Goal: Task Accomplishment & Management: Use online tool/utility

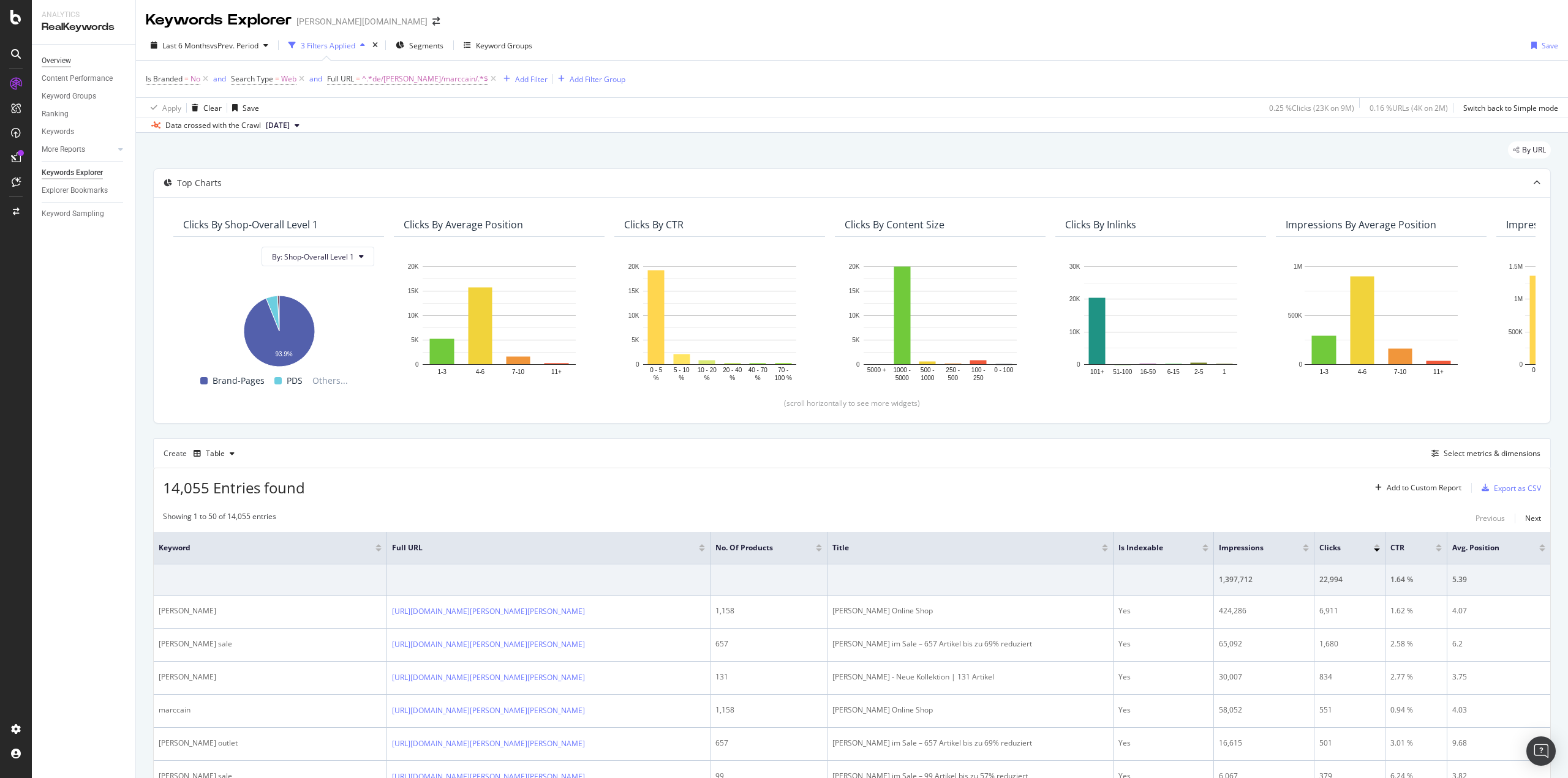
click at [56, 64] on div "Overview" at bounding box center [56, 61] width 29 height 13
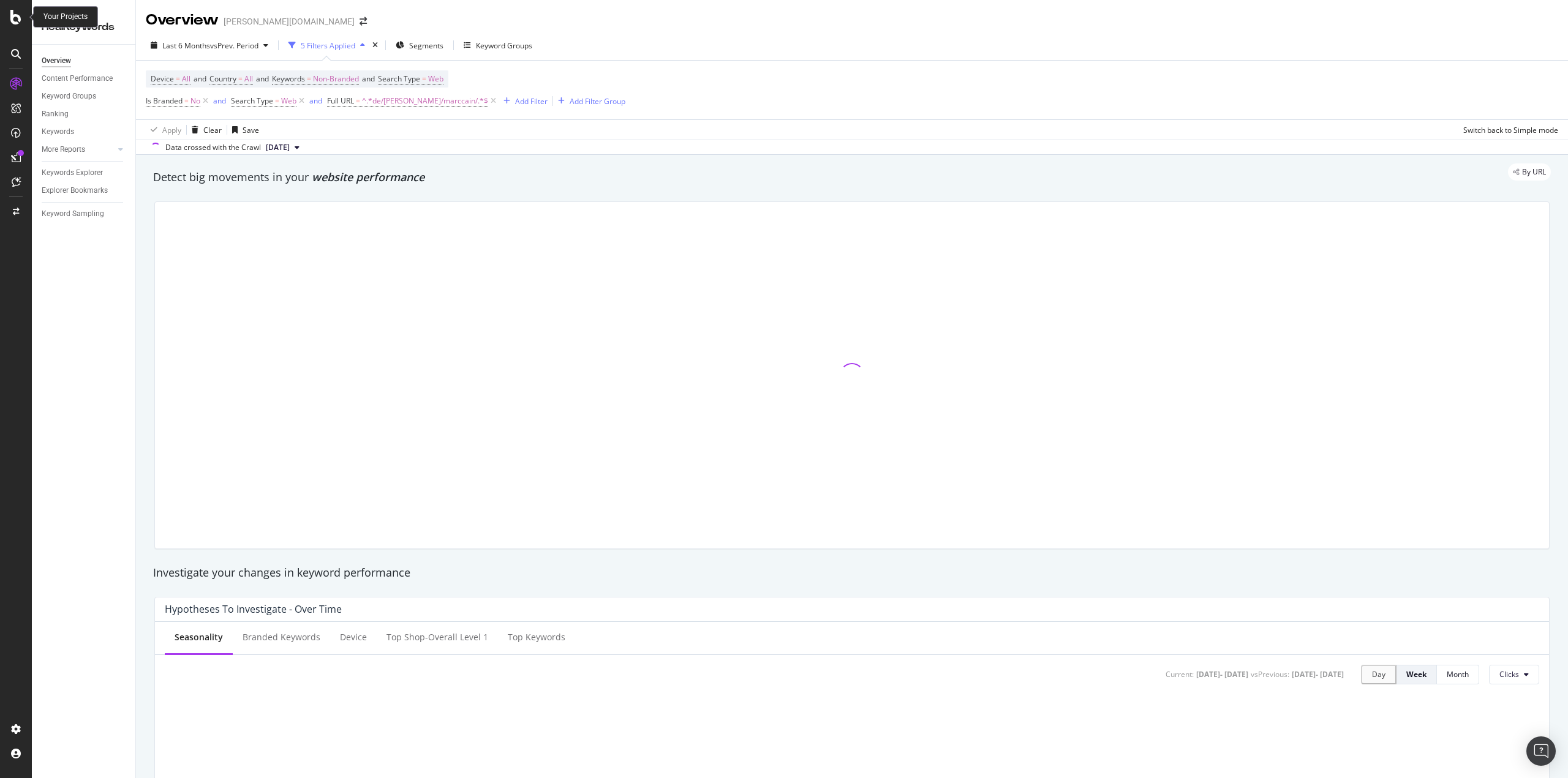
click at [14, 17] on icon at bounding box center [16, 17] width 11 height 15
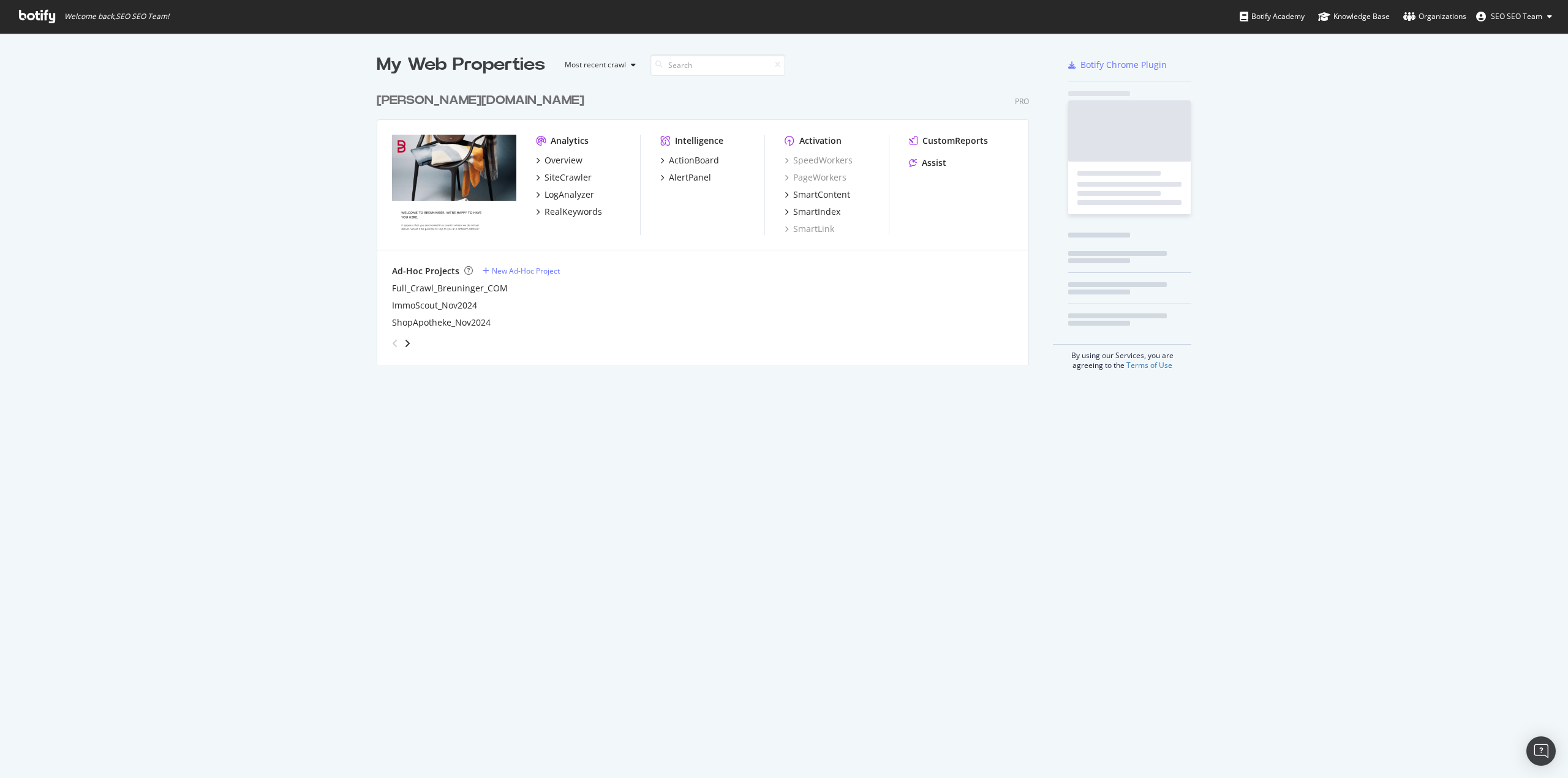
scroll to position [769, 1550]
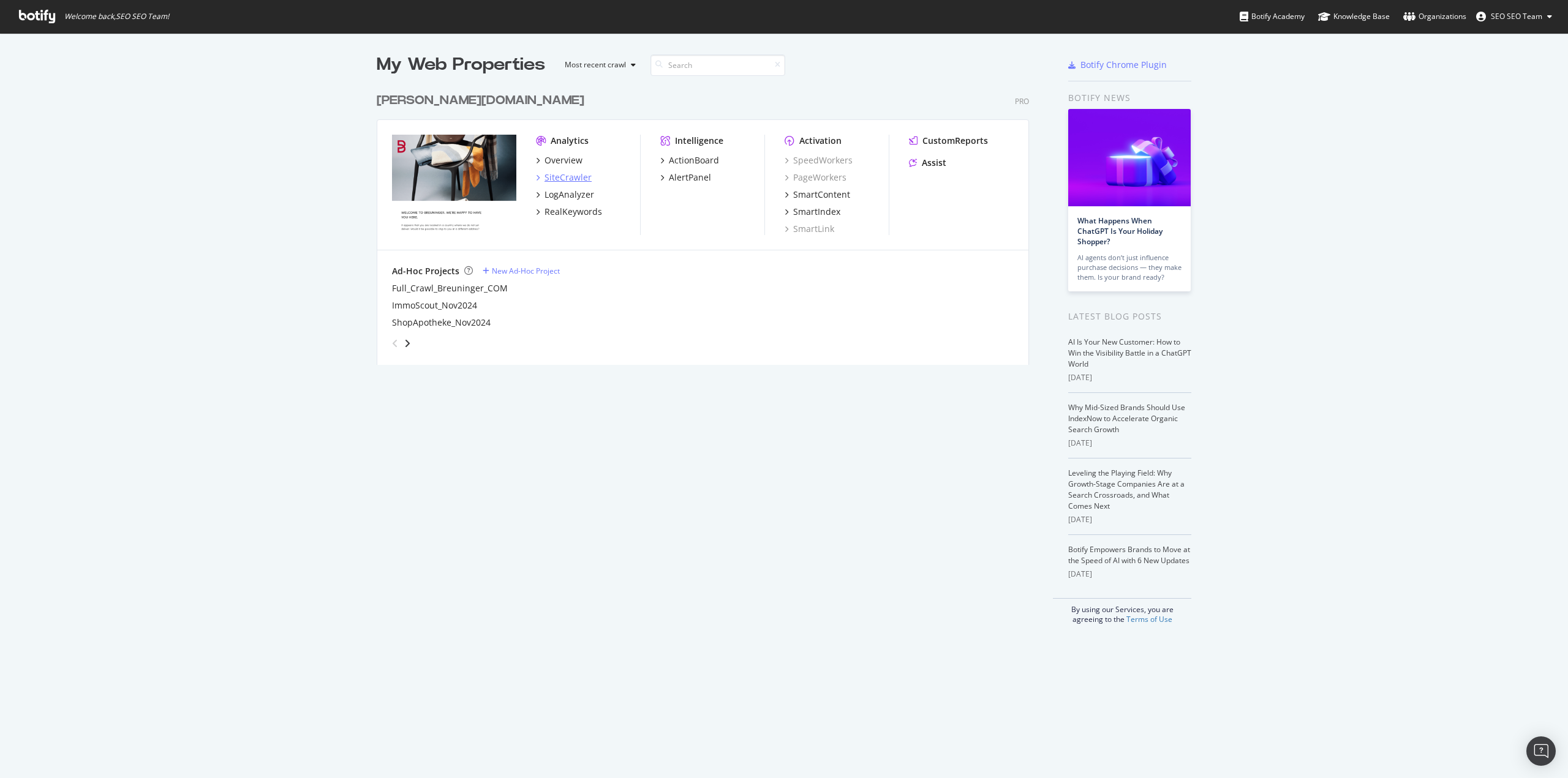
click at [557, 173] on div "SiteCrawler" at bounding box center [568, 177] width 47 height 12
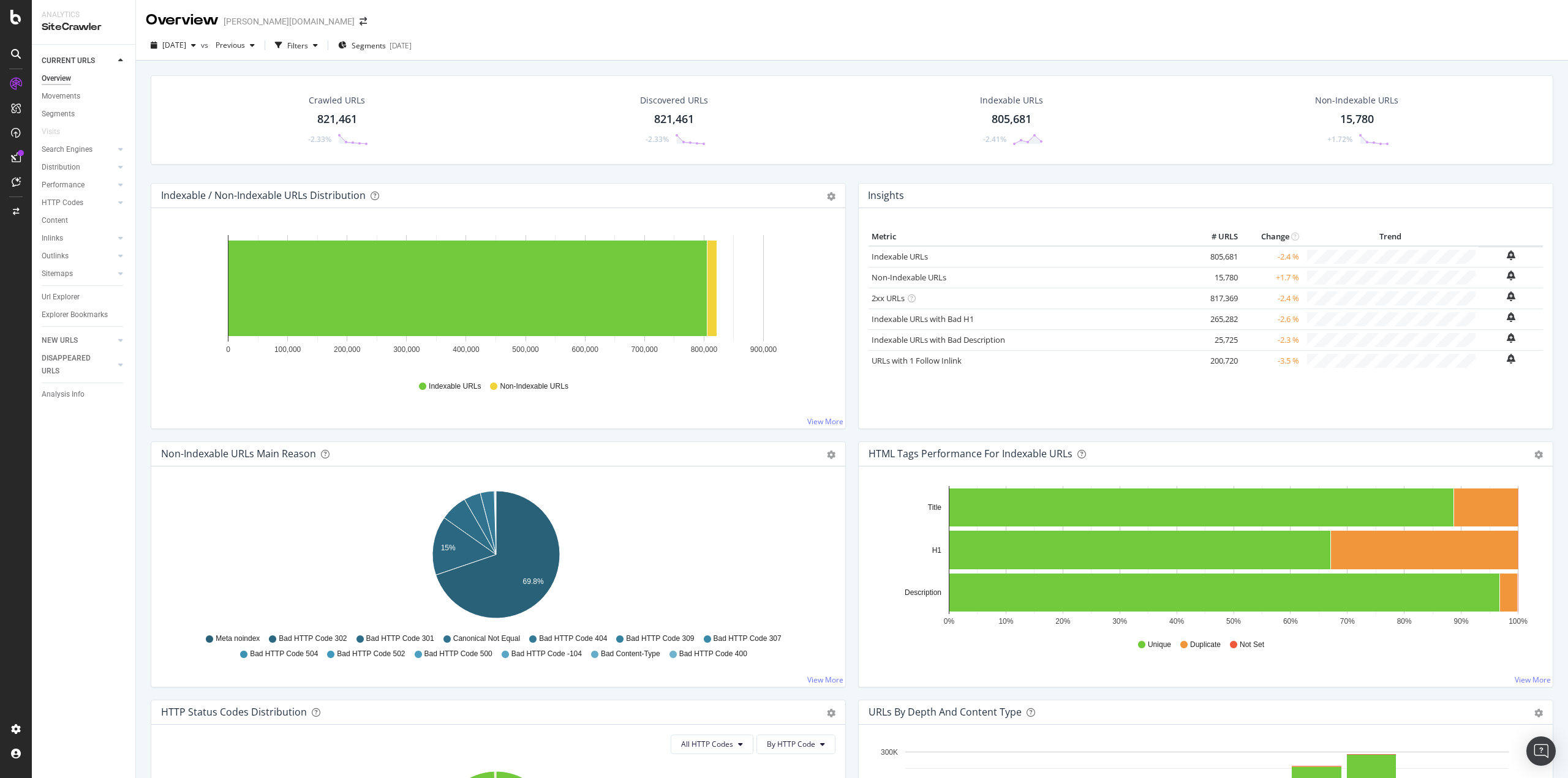
click at [58, 304] on div "Url Explorer" at bounding box center [88, 297] width 93 height 18
click at [57, 301] on div "Url Explorer" at bounding box center [60, 297] width 38 height 13
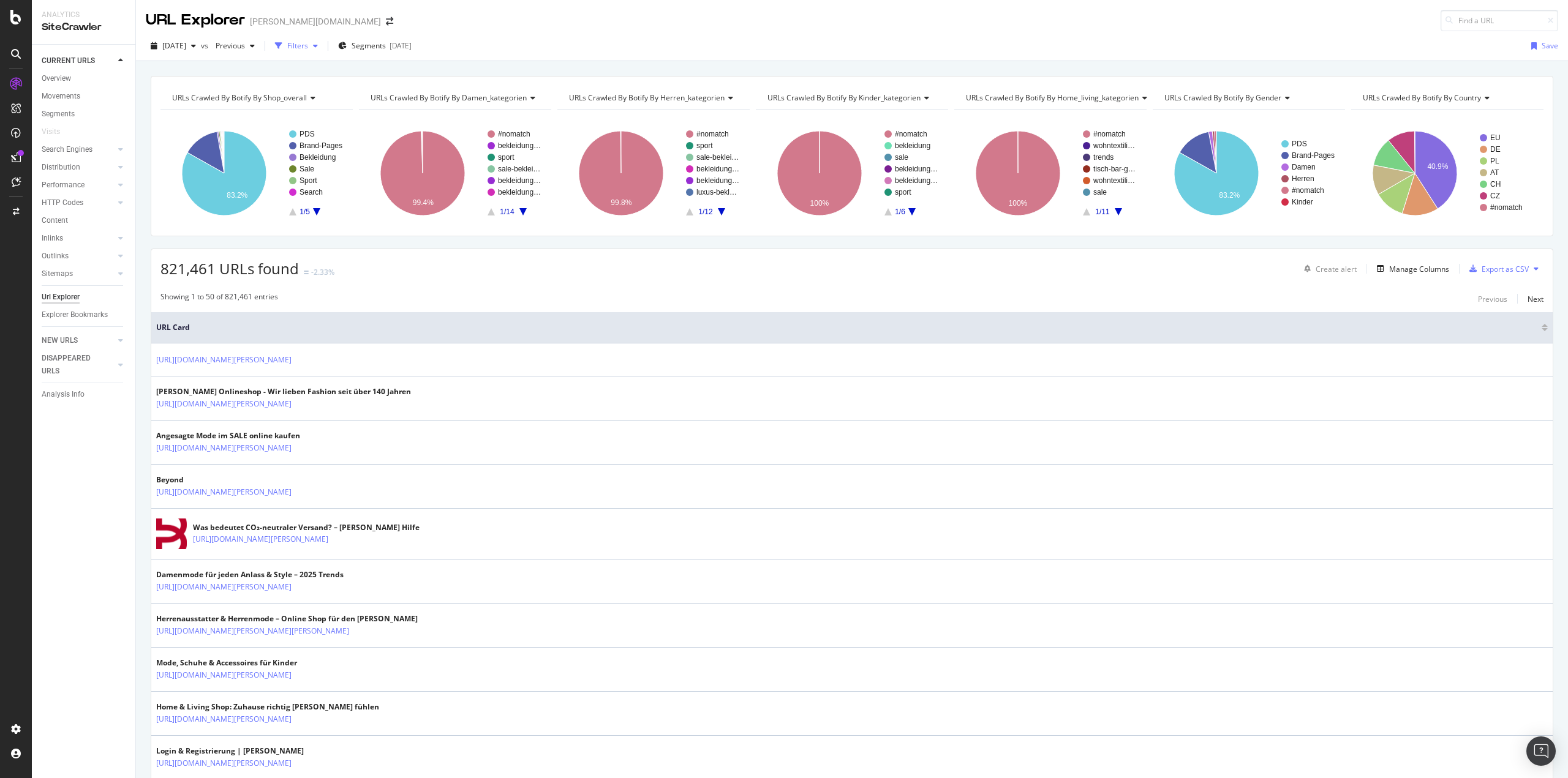
click at [287, 45] on div "button" at bounding box center [279, 46] width 17 height 17
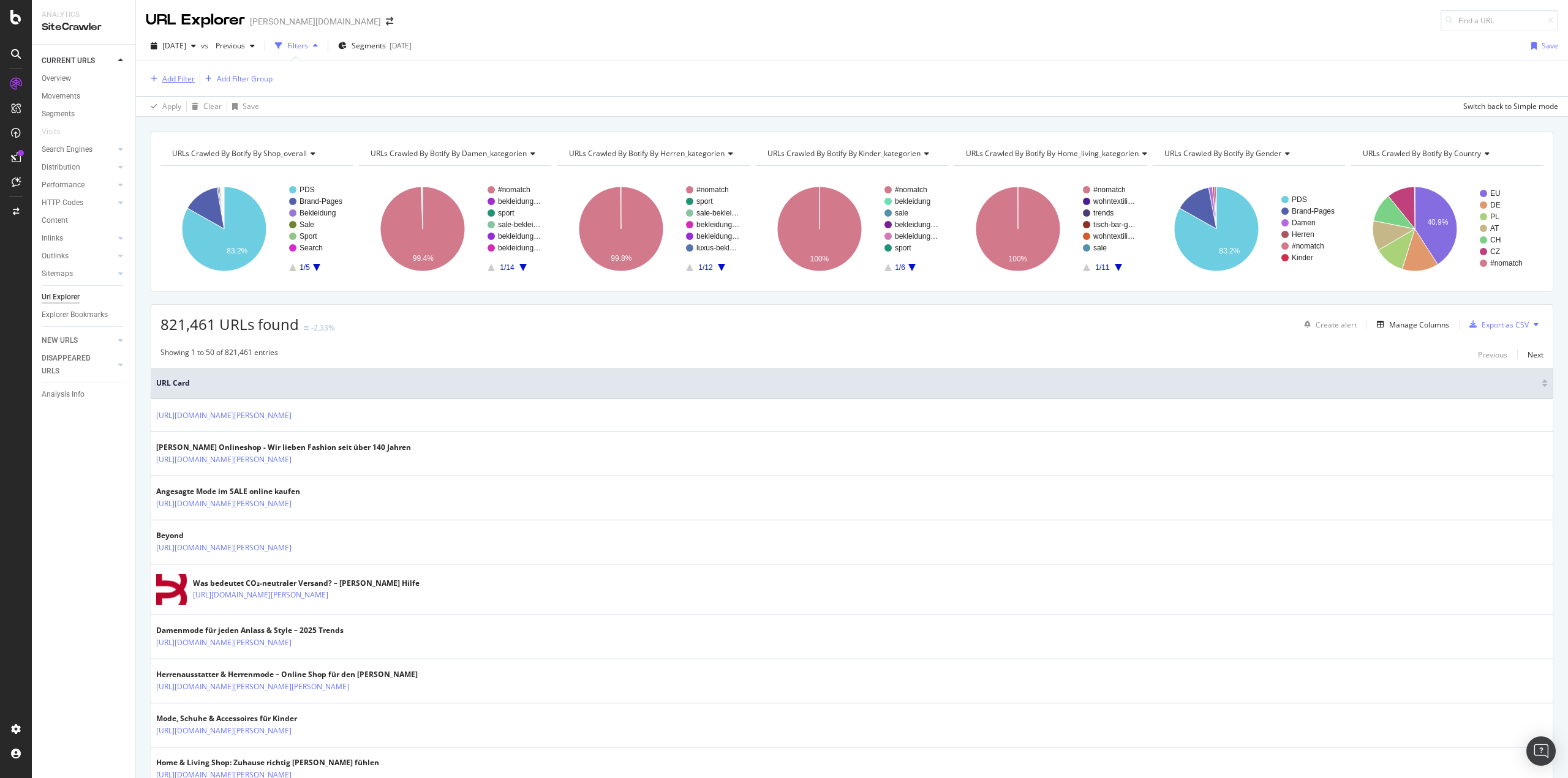
click at [180, 75] on div "Add Filter" at bounding box center [179, 78] width 33 height 11
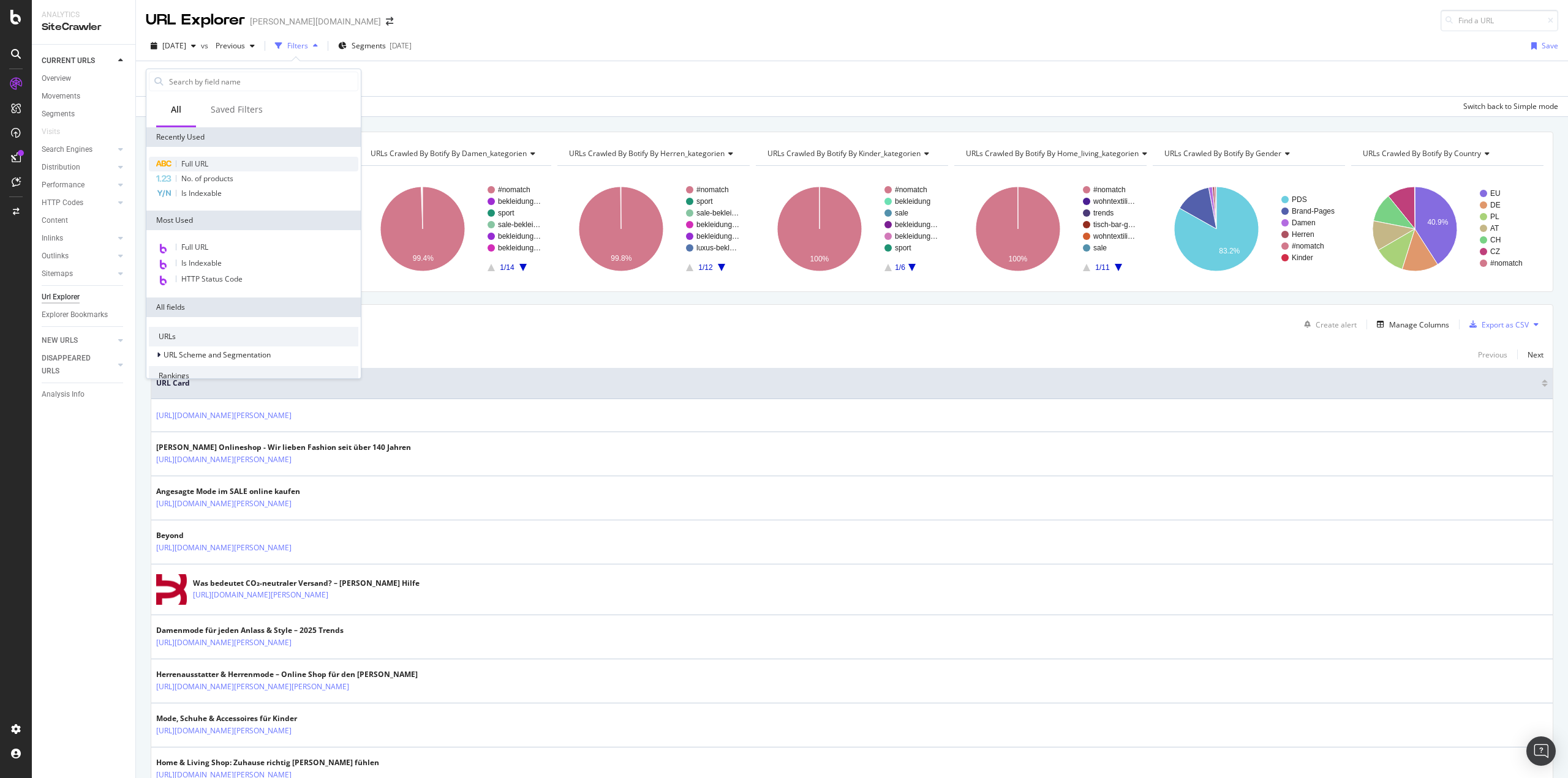
click at [203, 164] on span "Full URL" at bounding box center [195, 163] width 27 height 11
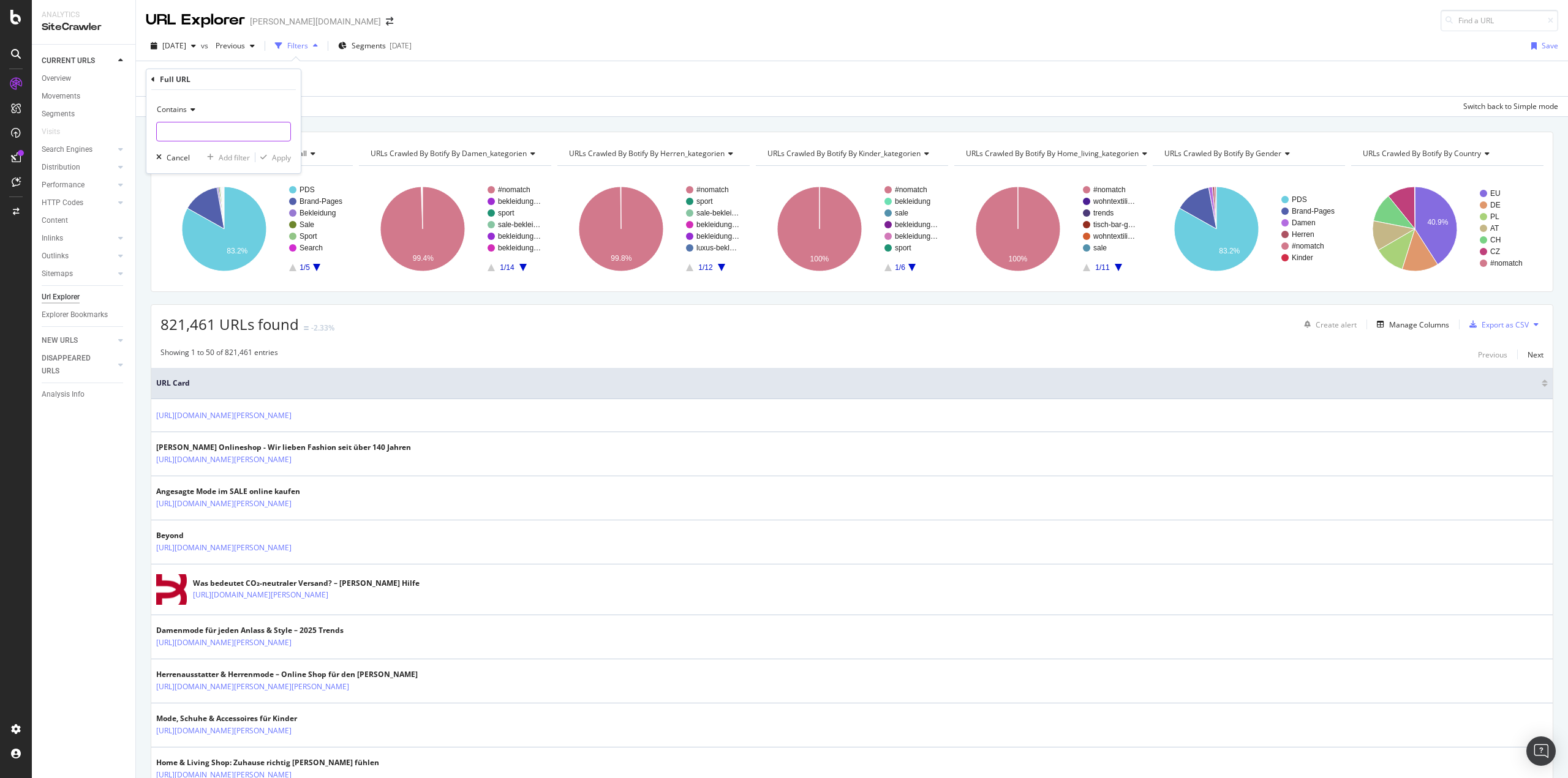
click at [191, 137] on input "text" at bounding box center [223, 131] width 133 height 19
paste input "topmodell=birkenstock"
type input "topmodell=birkenstock"
click at [285, 160] on div "Apply" at bounding box center [281, 158] width 19 height 11
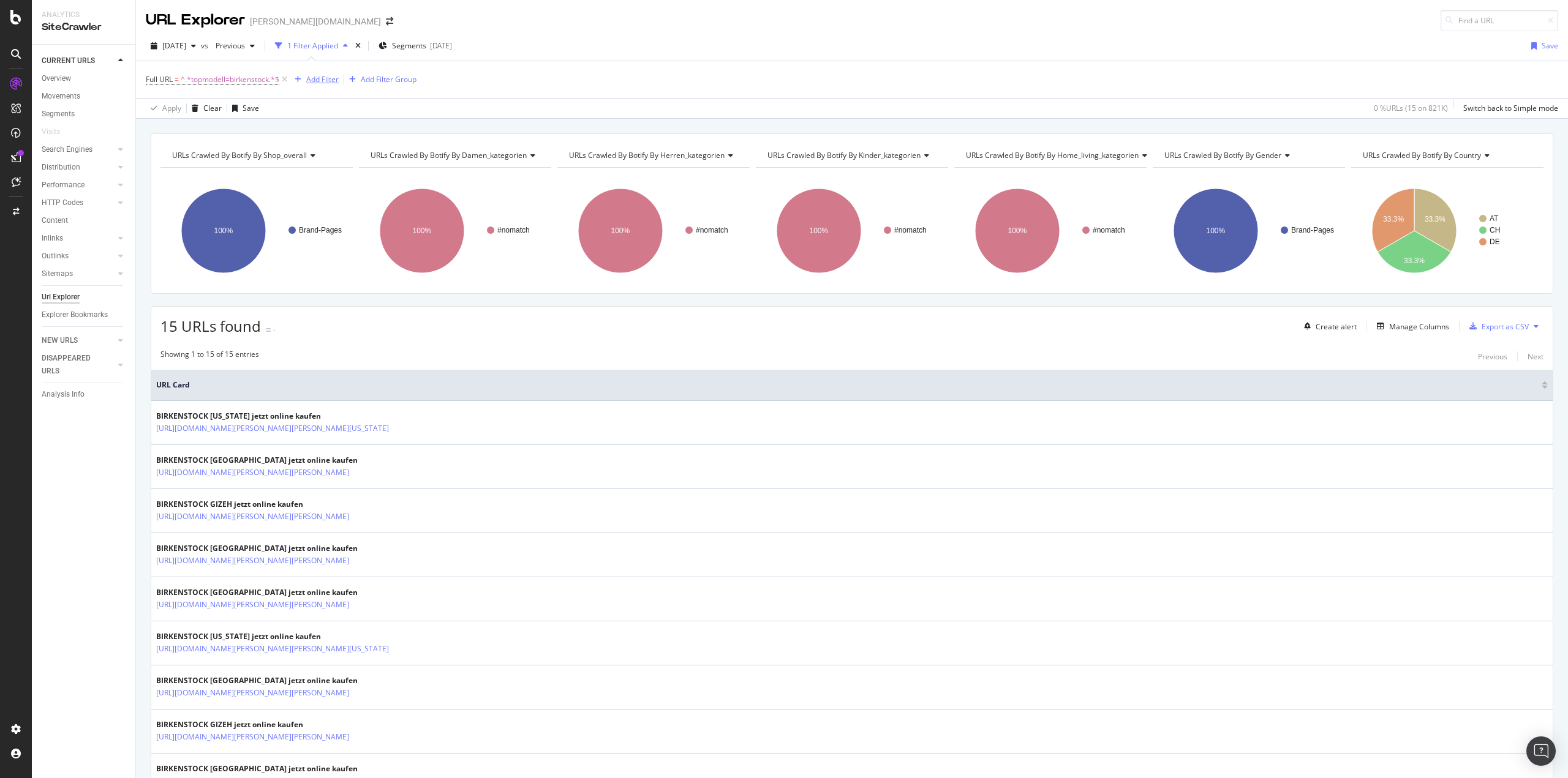
click at [320, 77] on div "Add Filter" at bounding box center [322, 79] width 33 height 11
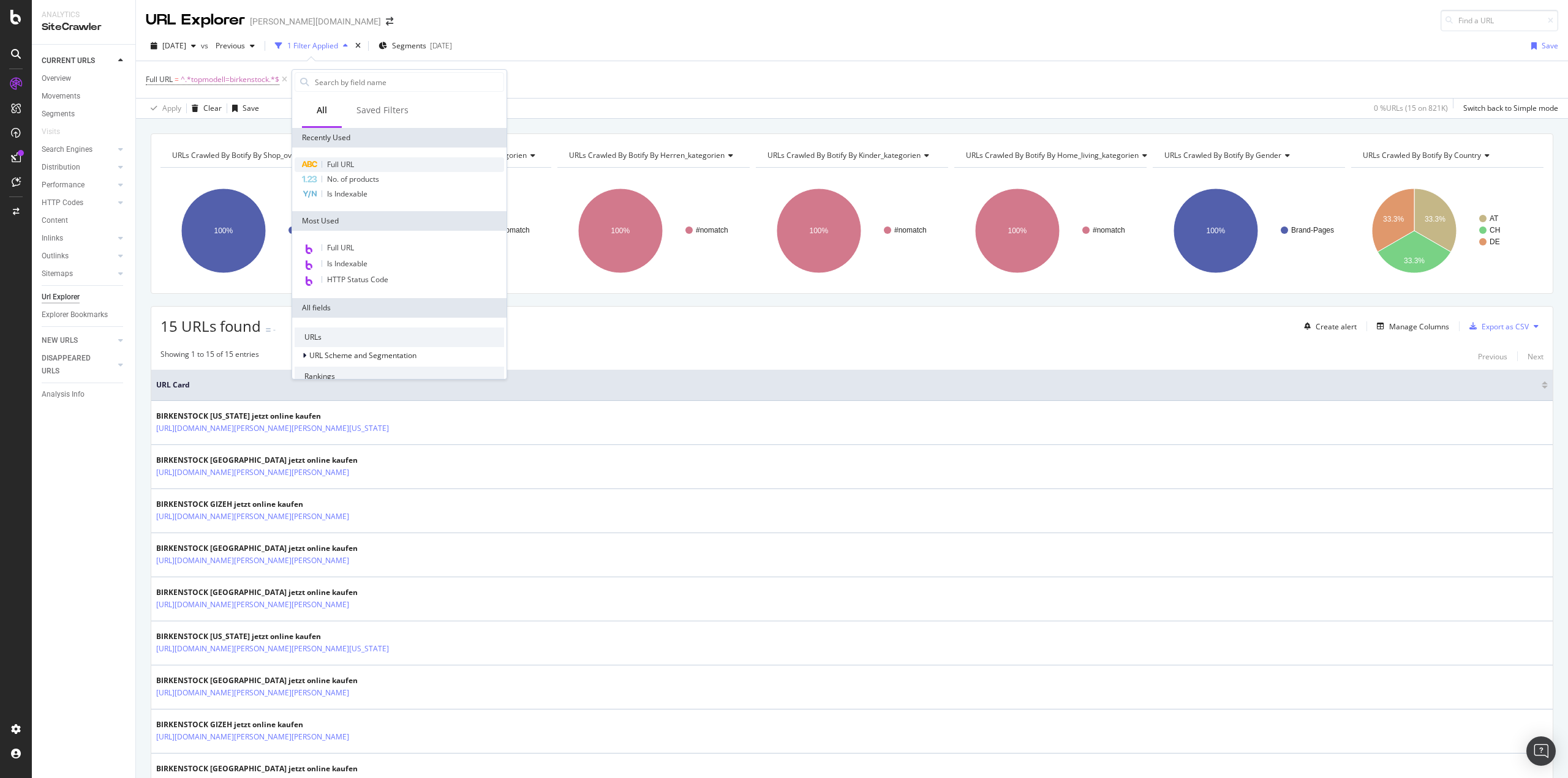
click at [348, 165] on span "Full URL" at bounding box center [341, 164] width 27 height 11
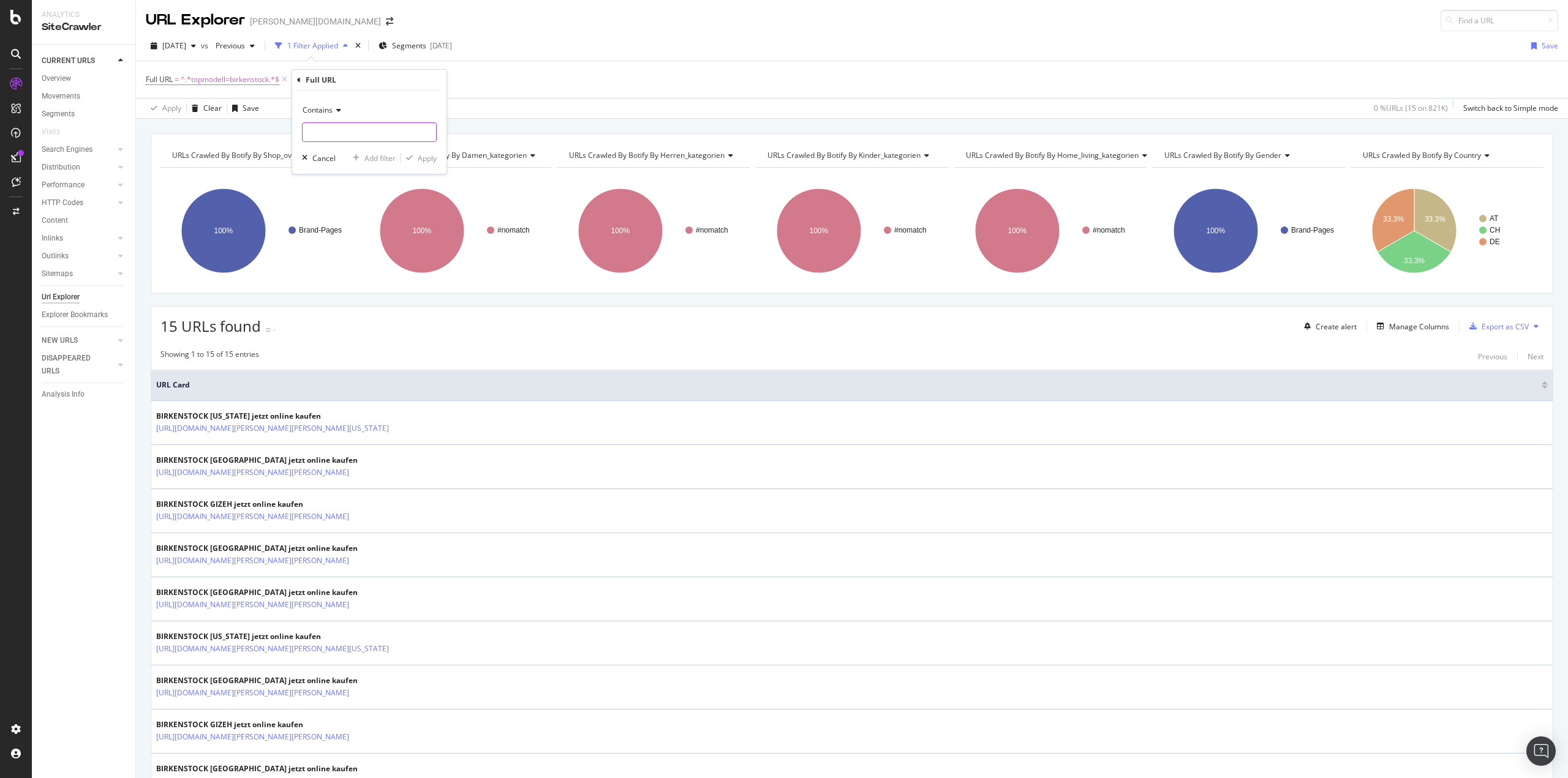
click at [346, 140] on input "text" at bounding box center [369, 132] width 133 height 19
type input "/de/"
click at [428, 161] on div "Apply" at bounding box center [427, 158] width 19 height 11
